Goal: Transaction & Acquisition: Book appointment/travel/reservation

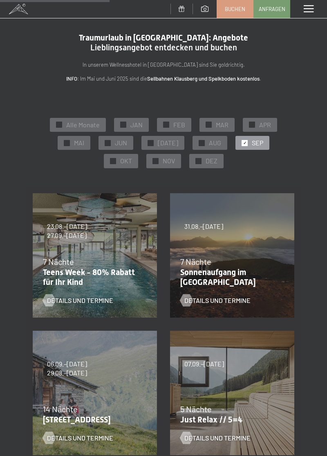
scroll to position [191, 0]
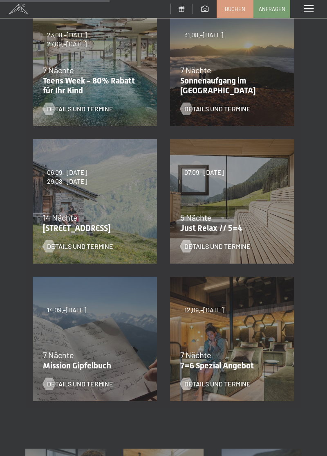
click at [195, 248] on span "Details und Termine" at bounding box center [217, 246] width 66 height 9
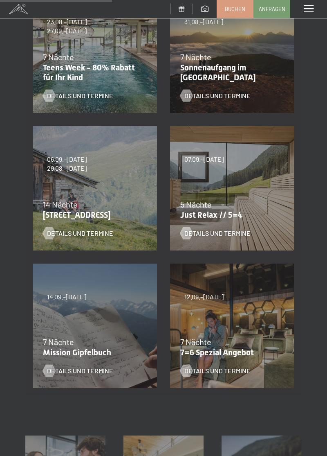
scroll to position [230, 0]
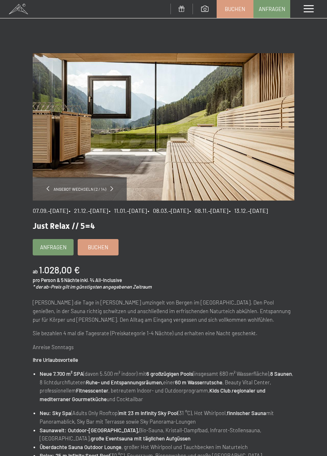
click at [110, 188] on span at bounding box center [111, 188] width 3 height 5
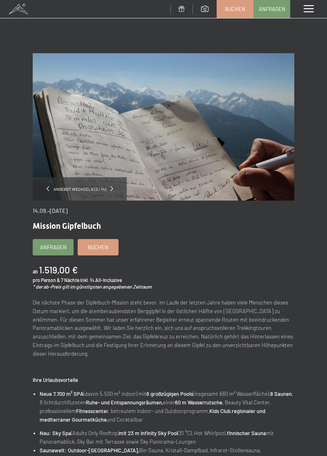
click at [117, 185] on div "Angebot wechseln (3 / 14)" at bounding box center [80, 188] width 94 height 23
click at [110, 188] on span at bounding box center [111, 188] width 3 height 5
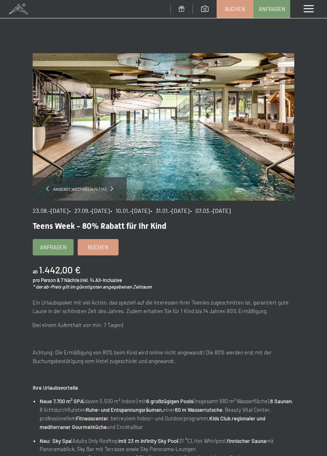
click at [172, 157] on img at bounding box center [164, 126] width 262 height 147
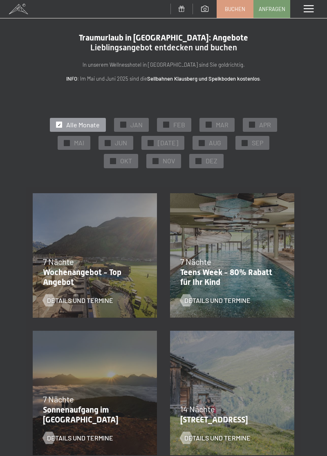
click at [243, 143] on span "✓" at bounding box center [244, 143] width 3 height 6
